Goal: Check status: Check status

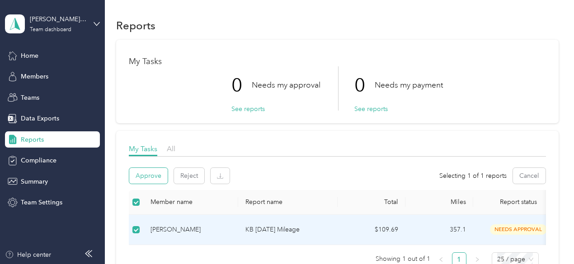
click at [150, 181] on button "Approve" at bounding box center [148, 176] width 38 height 16
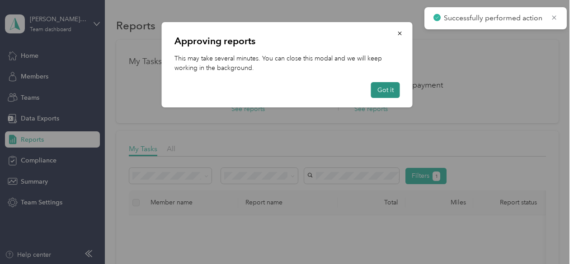
click at [385, 84] on button "Got it" at bounding box center [385, 90] width 29 height 16
